Goal: Task Accomplishment & Management: Complete application form

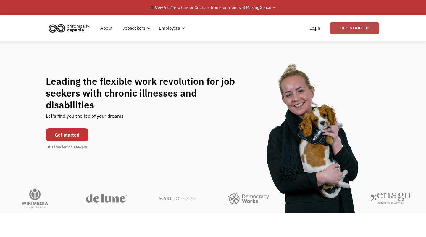
click at [349, 27] on link "Get Started" at bounding box center [354, 28] width 49 height 12
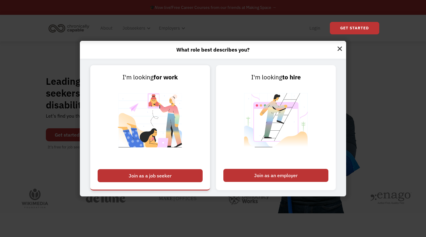
click at [145, 171] on div "Join as a job seeker" at bounding box center [150, 175] width 105 height 13
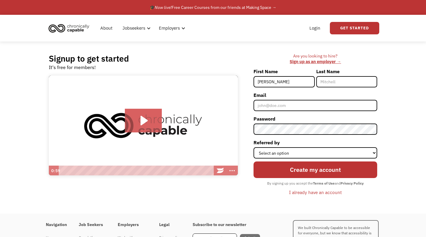
type input "[PERSON_NAME]"
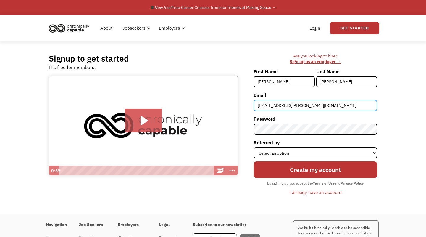
type input "[EMAIL_ADDRESS][PERSON_NAME][DOMAIN_NAME]"
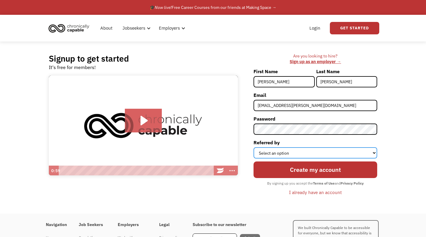
select select "Other"
click option "Other" at bounding box center [0, 0] width 0 height 0
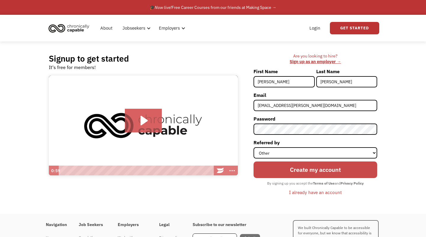
click at [284, 173] on input "Create my account" at bounding box center [315, 169] width 124 height 17
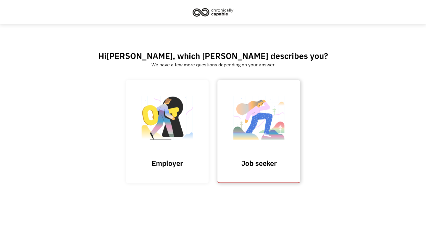
click at [243, 115] on img at bounding box center [258, 121] width 59 height 58
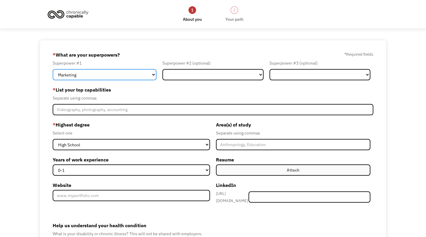
click at [53, 69] on select "Marketing Human Resources Finance Technology Operations Sales Industrial & Manu…" at bounding box center [105, 74] width 104 height 11
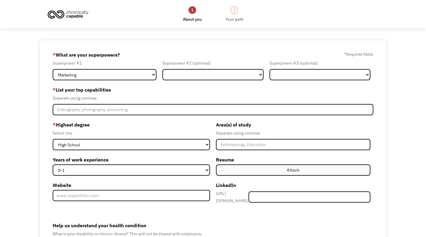
click at [177, 56] on div "* What are your superpowers? * Required fields" at bounding box center [213, 54] width 321 height 9
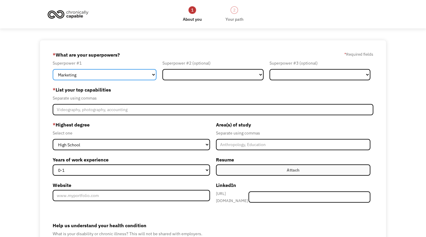
click at [53, 69] on select "Marketing Human Resources Finance Technology Operations Sales Industrial & Manu…" at bounding box center [105, 74] width 104 height 11
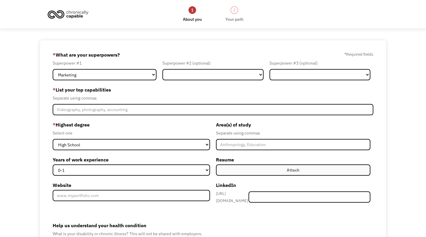
click at [35, 123] on div "68b0cc0efaf0ae54fcf90dac kelsey.a.ramirez.978@gmail.com Kelsey Ramirez Other * …" at bounding box center [213, 171] width 426 height 263
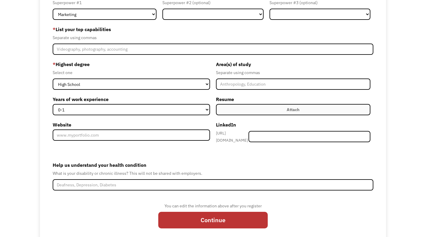
scroll to position [85, 0]
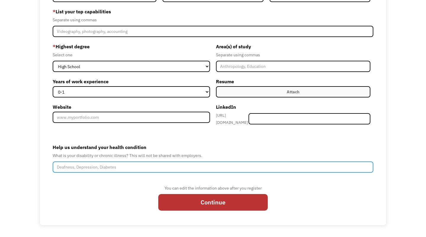
click at [65, 169] on input "Help us understand your health condition" at bounding box center [213, 166] width 321 height 11
type input "d"
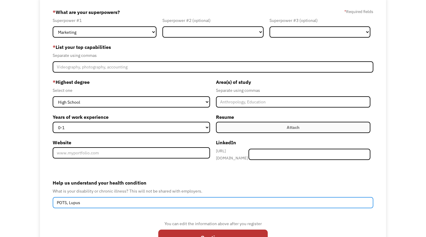
scroll to position [0, 0]
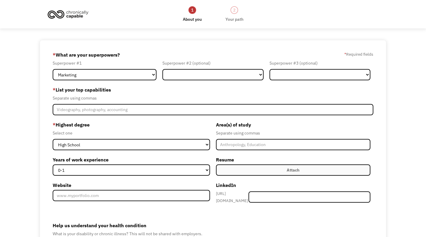
type input "POTS, Lupus"
click at [116, 82] on form "68b0cc0efaf0ae54fcf90dac kelsey.a.ramirez.978@gmail.com Kelsey Ramirez Other * …" at bounding box center [213, 171] width 321 height 243
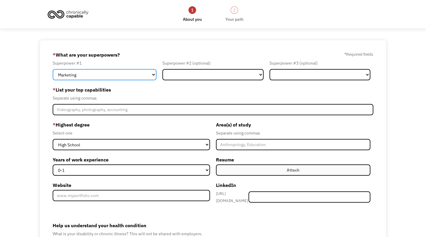
click at [53, 69] on select "Marketing Human Resources Finance Technology Operations Sales Industrial & Manu…" at bounding box center [105, 74] width 104 height 11
select select "Sales"
click option "Sales" at bounding box center [0, 0] width 0 height 0
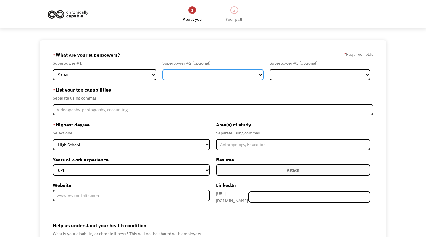
click at [162, 69] on select "Marketing Human Resources Finance Technology Operations Sales Industrial & Manu…" at bounding box center [212, 74] width 101 height 11
select select "Communications & Public Relations"
click option "Communications & Public Relations" at bounding box center [0, 0] width 0 height 0
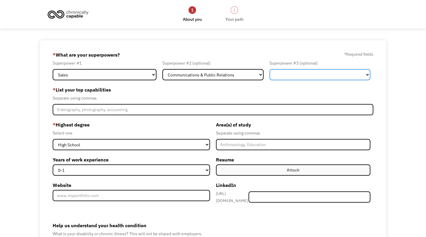
click at [269, 69] on select "Marketing Human Resources Finance Technology Operations Sales Industrial & Manu…" at bounding box center [319, 74] width 101 height 11
select select "Design"
click option "Design" at bounding box center [0, 0] width 0 height 0
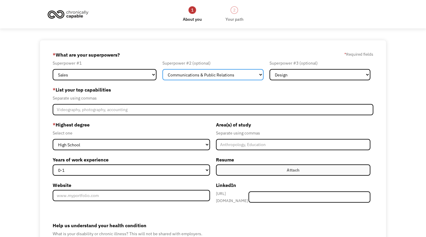
click at [162, 69] on select "Marketing Human Resources Finance Technology Operations Sales Industrial & Manu…" at bounding box center [212, 74] width 101 height 11
select select "Customer Service"
click option "Customer Service" at bounding box center [0, 0] width 0 height 0
